Goal: Information Seeking & Learning: Learn about a topic

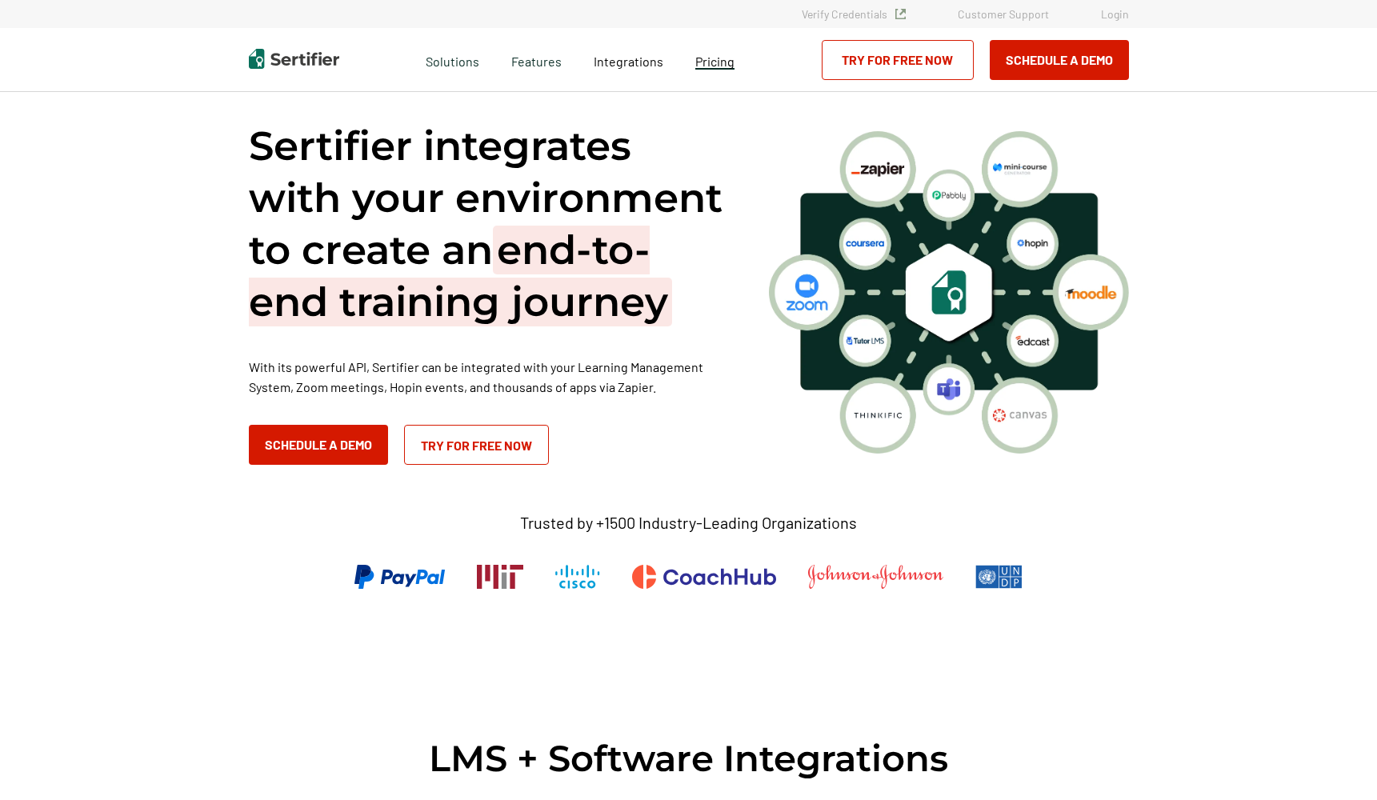
click at [726, 59] on span "Pricing" at bounding box center [714, 61] width 39 height 15
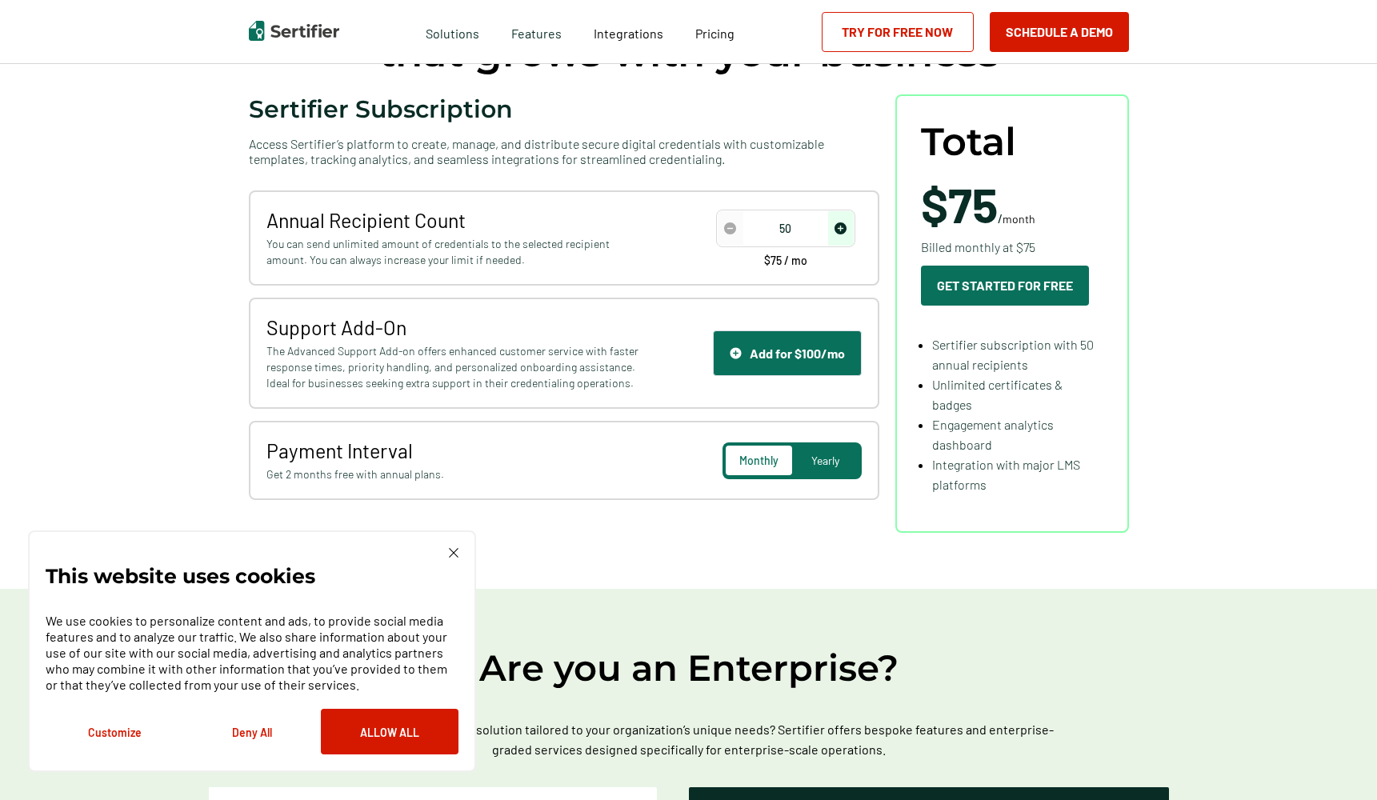
scroll to position [176, 0]
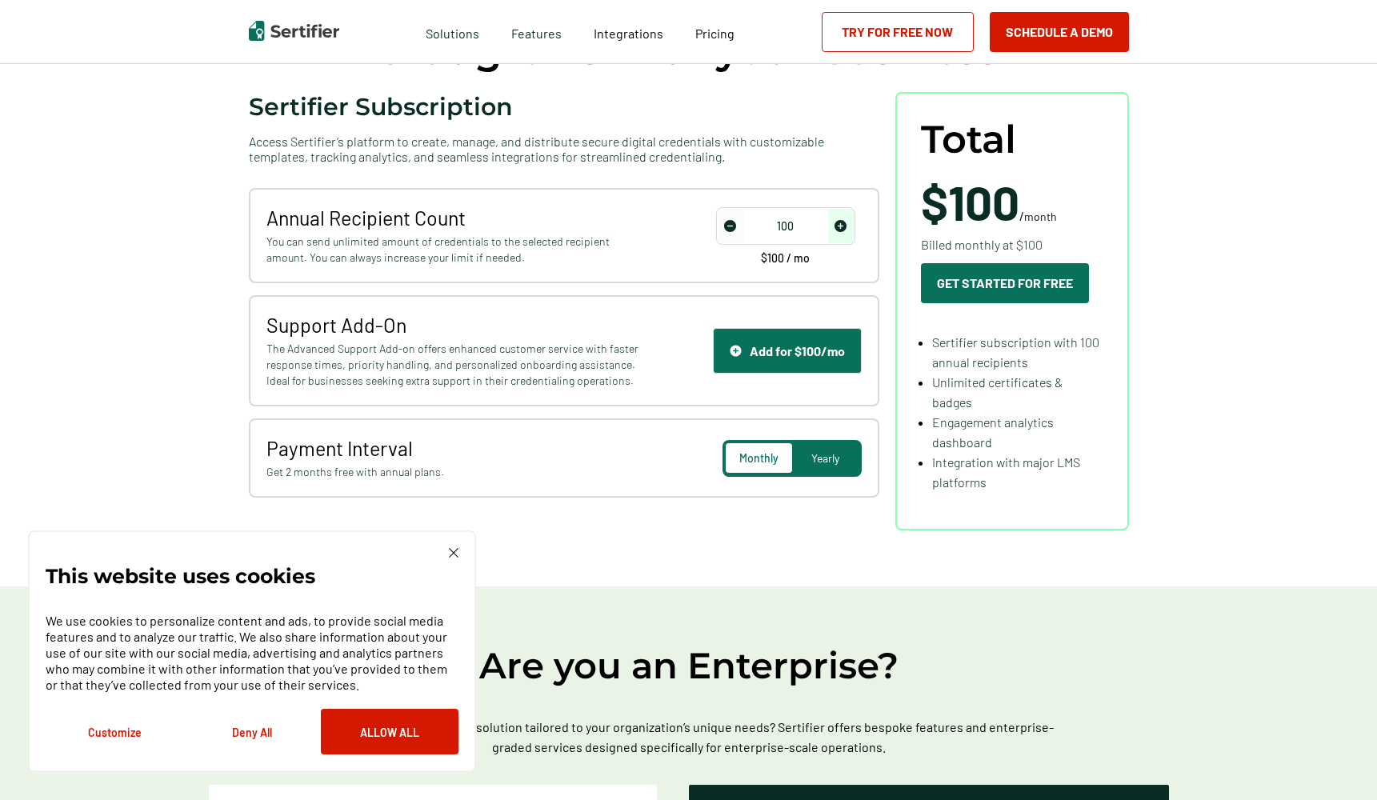
click at [846, 231] on img "increase number" at bounding box center [841, 226] width 12 height 12
type input "50"
click at [731, 222] on img "decrease number" at bounding box center [730, 226] width 12 height 12
click at [555, 546] on div "Simple & transparent pricing that grows with your business Sertifier Subscripti…" at bounding box center [689, 251] width 960 height 671
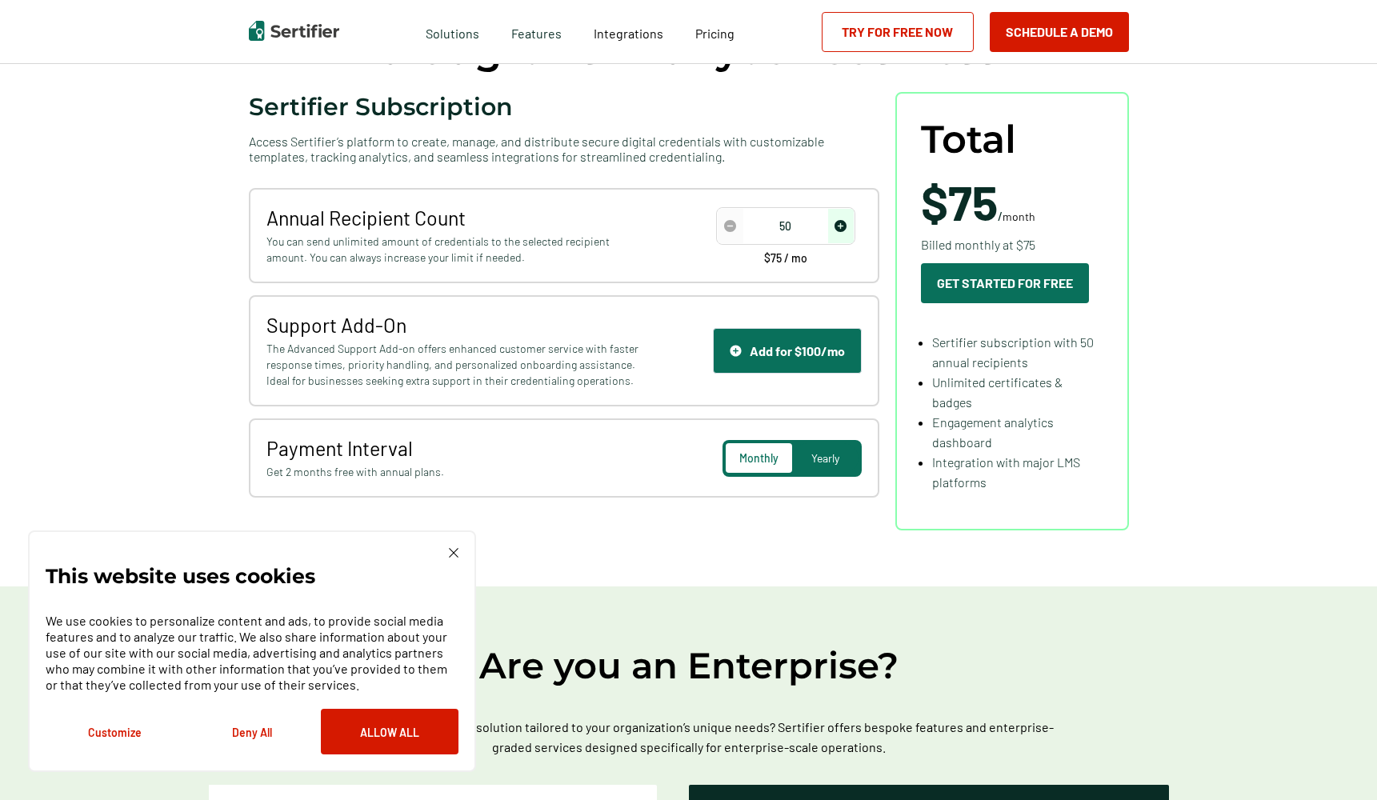
click at [825, 455] on span "Yearly" at bounding box center [825, 458] width 28 height 14
click at [739, 462] on div "Monthly" at bounding box center [759, 458] width 66 height 30
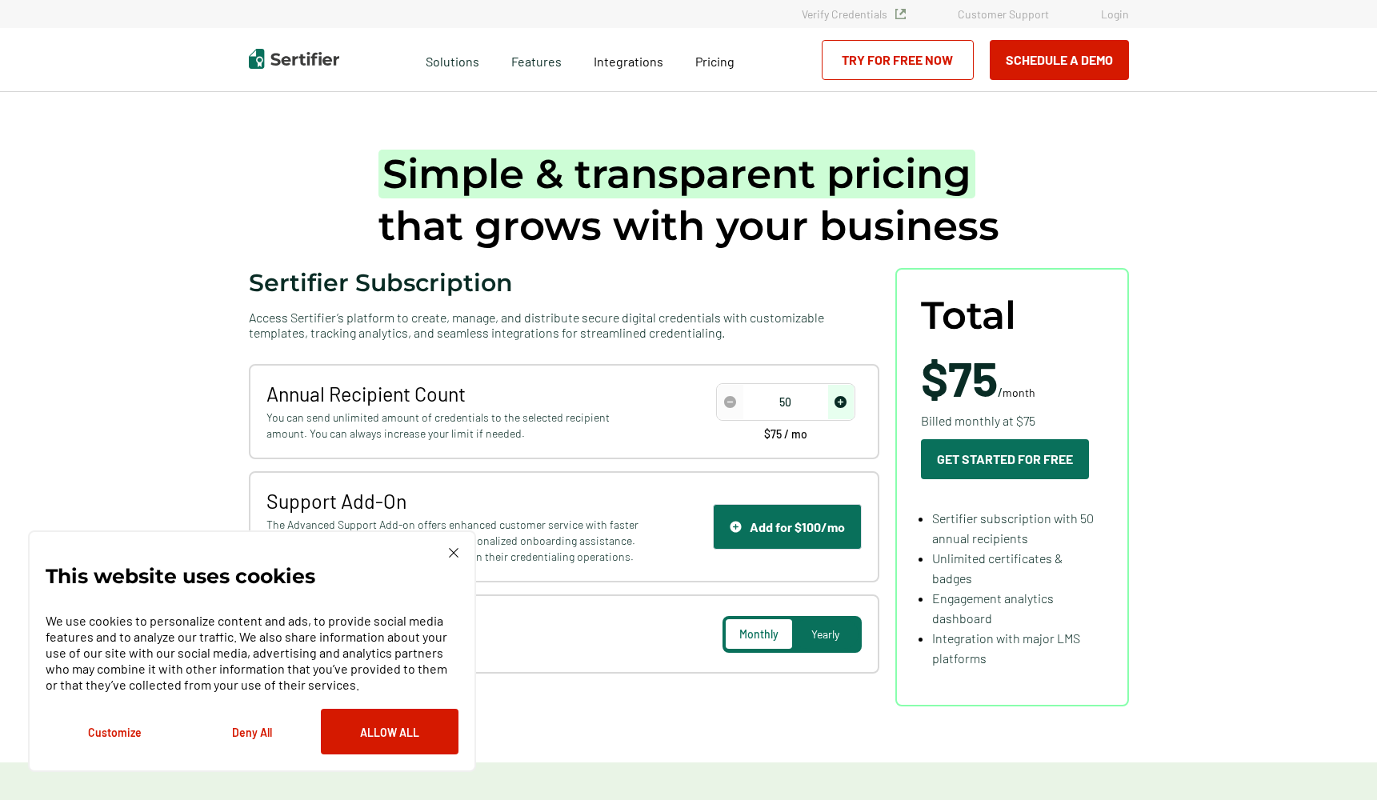
scroll to position [0, 0]
